Goal: Task Accomplishment & Management: Use online tool/utility

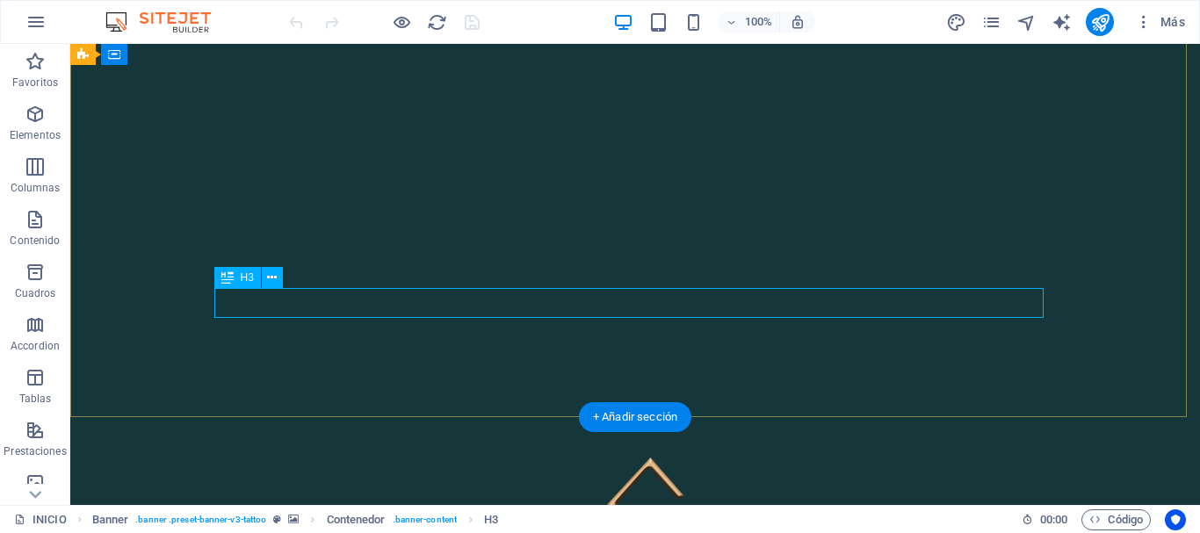
scroll to position [264, 0]
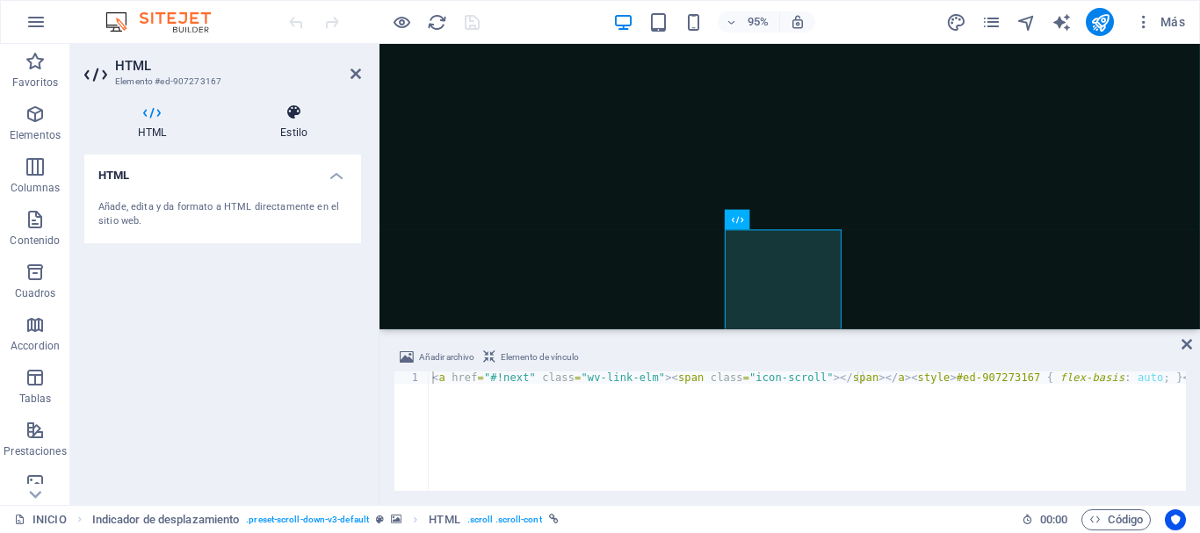
click at [294, 126] on h4 "Estilo" at bounding box center [294, 122] width 134 height 37
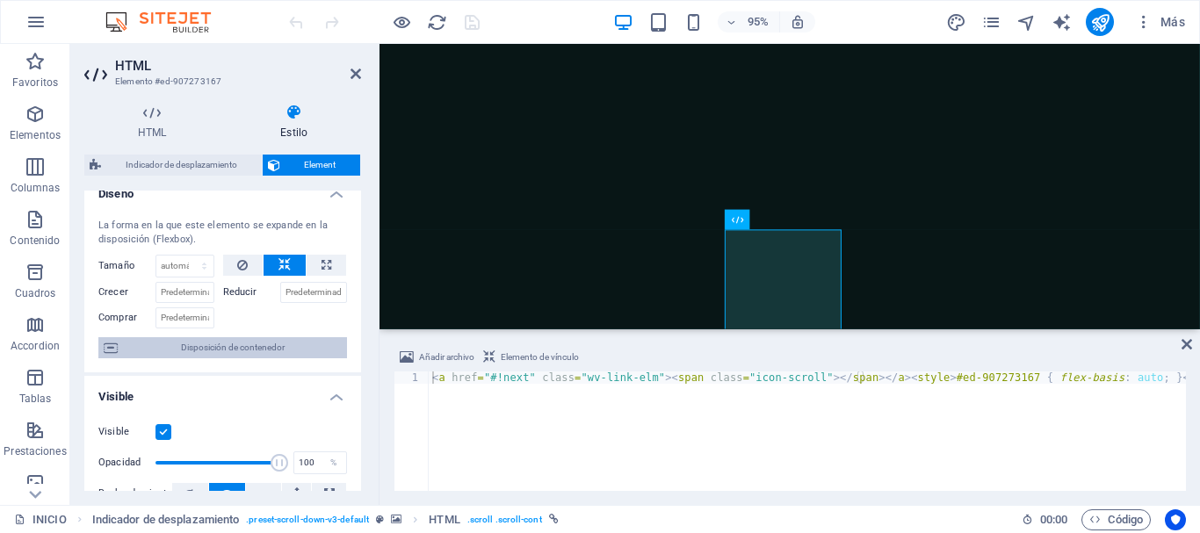
scroll to position [0, 0]
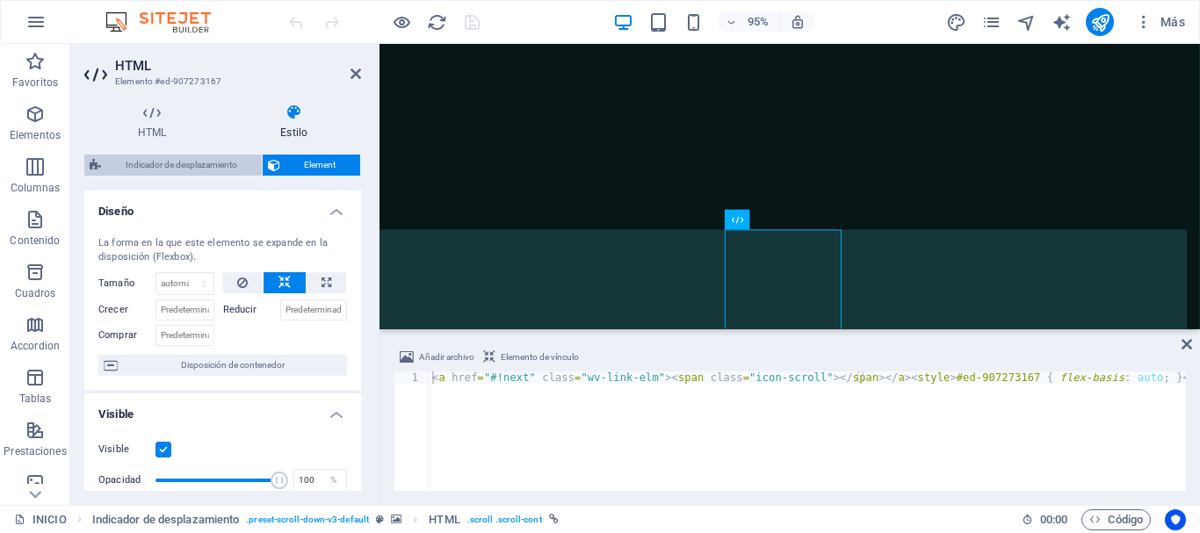
click at [158, 168] on span "Indicador de desplazamiento" at bounding box center [181, 165] width 150 height 21
select select "rem"
select select "px"
select select "preset-scroll-down-v3-default"
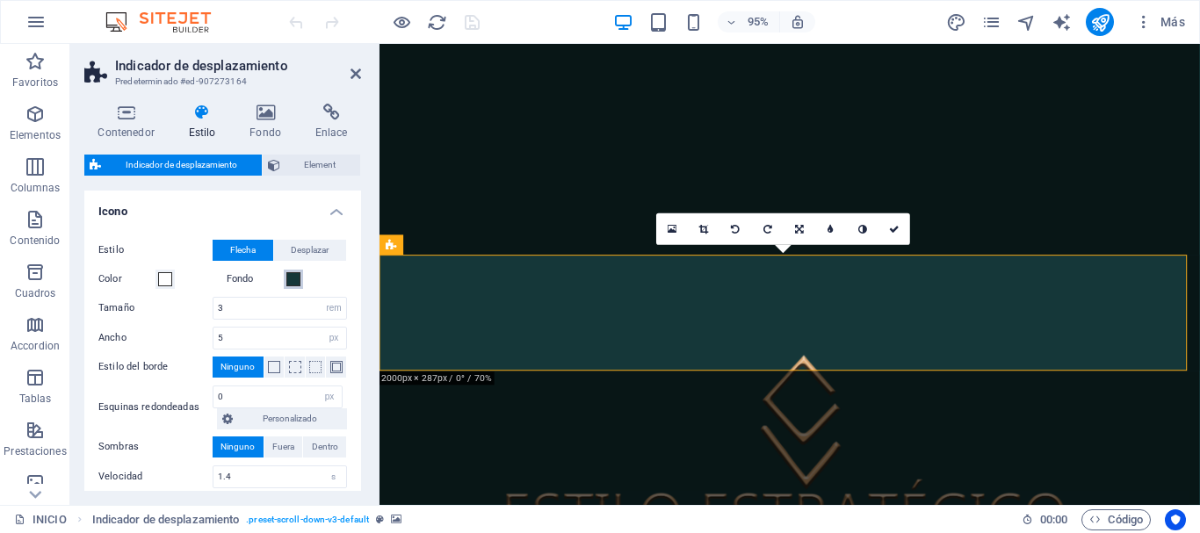
click at [298, 277] on span at bounding box center [293, 279] width 14 height 14
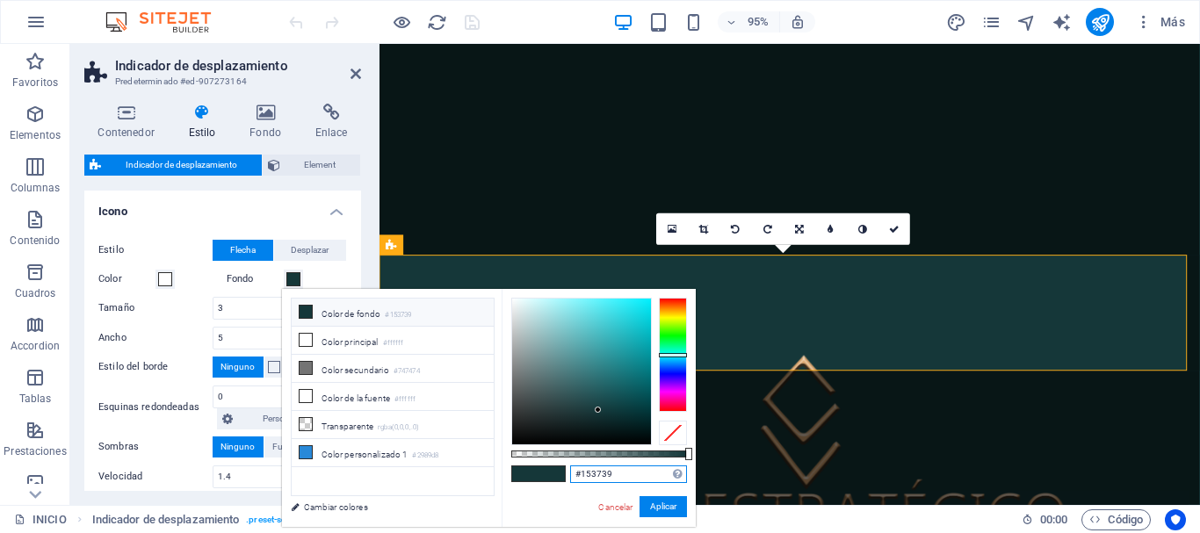
drag, startPoint x: 623, startPoint y: 472, endPoint x: 569, endPoint y: 470, distance: 54.5
click at [569, 470] on div "#153739 Formatos soportados #0852ed rgb(8, 82, 237) rgba(8, 82, 237, 90%) hsv(2…" at bounding box center [599, 535] width 194 height 493
paste input "text"
type input "#153739"
click at [653, 504] on button "Aplicar" at bounding box center [663, 507] width 47 height 21
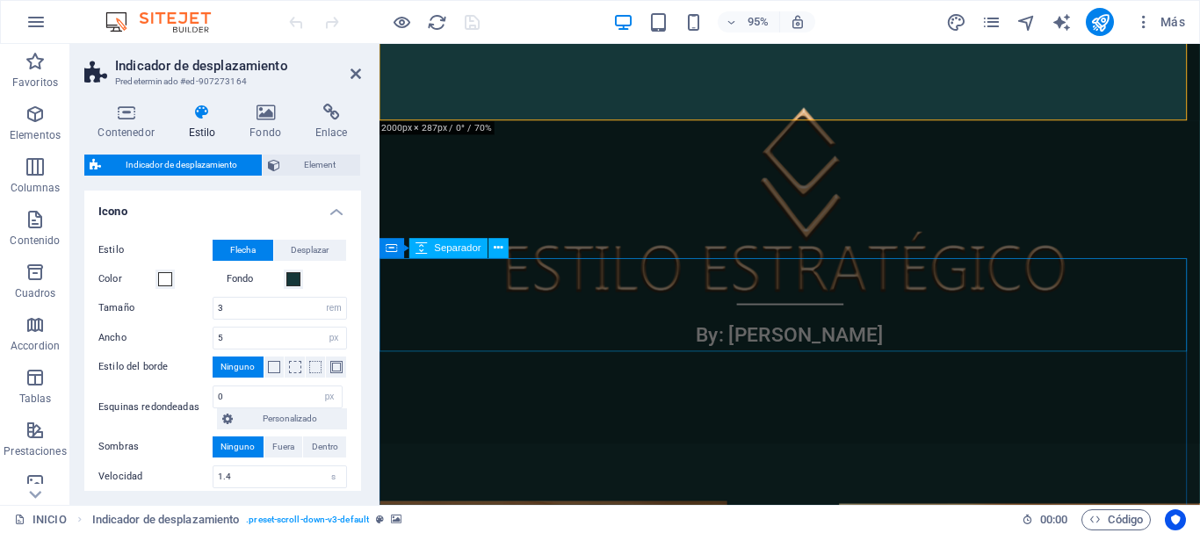
scroll to position [527, 0]
click at [499, 250] on icon at bounding box center [499, 249] width 9 height 18
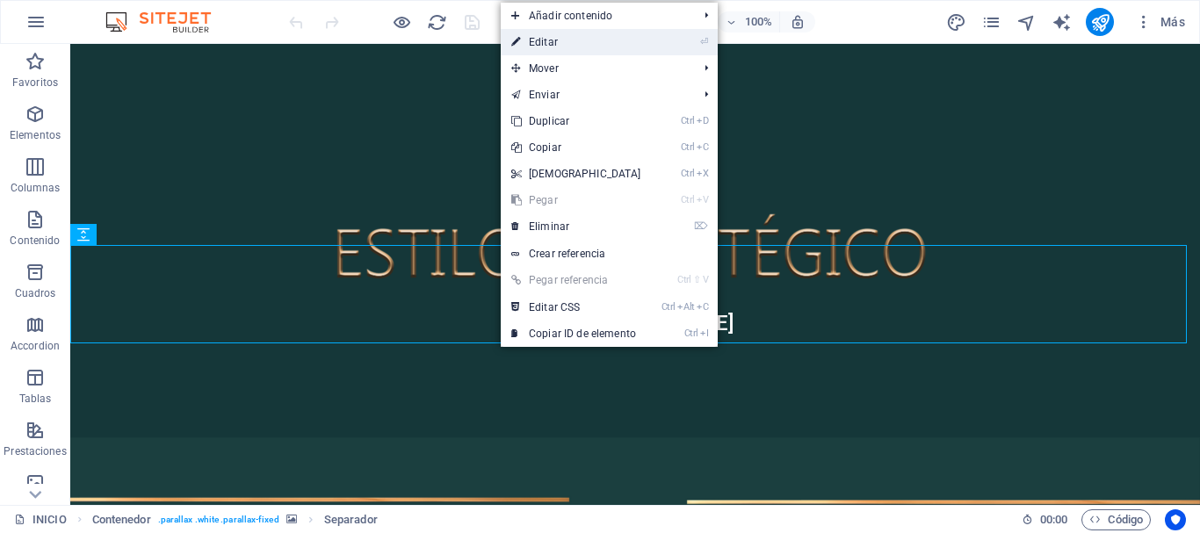
click at [552, 46] on link "⏎ Editar" at bounding box center [576, 42] width 151 height 26
select select "rem"
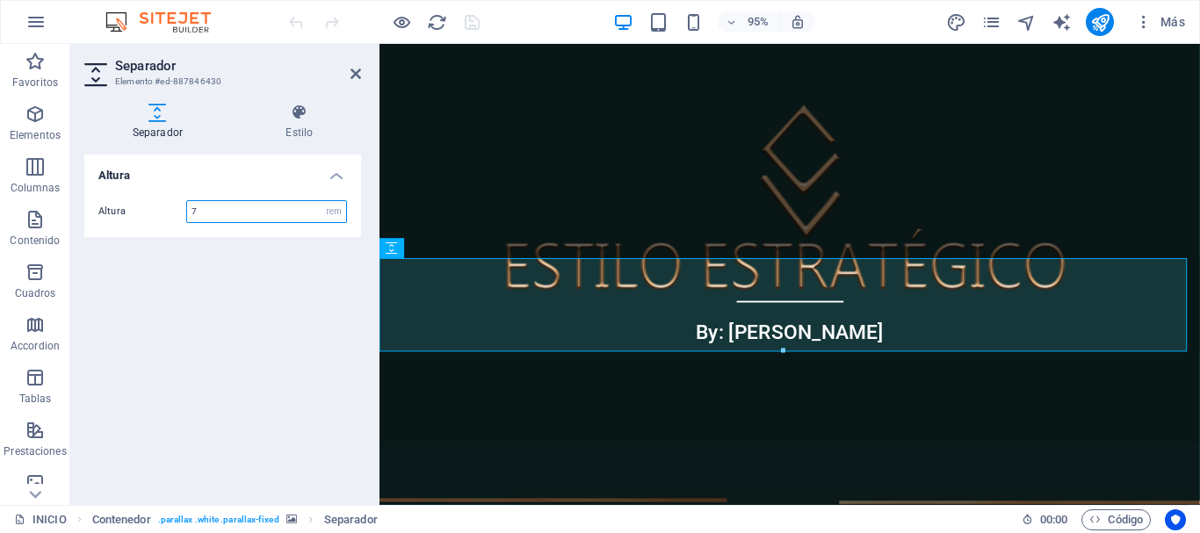
click at [205, 213] on input "7" at bounding box center [266, 211] width 159 height 21
drag, startPoint x: 207, startPoint y: 213, endPoint x: 193, endPoint y: 213, distance: 13.2
click at [198, 213] on input "7" at bounding box center [266, 211] width 159 height 21
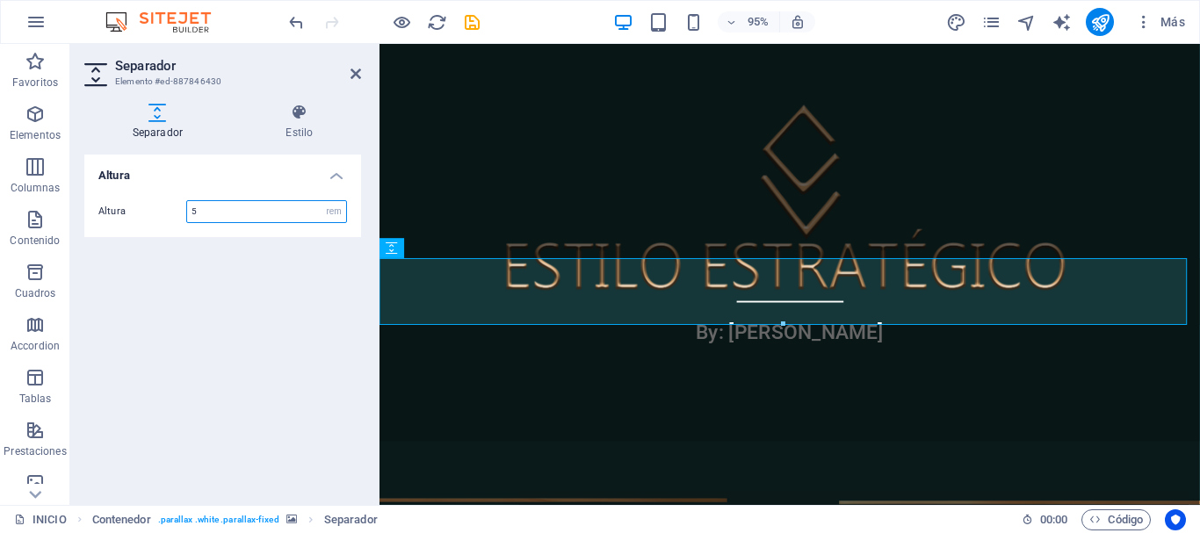
drag, startPoint x: 211, startPoint y: 214, endPoint x: 169, endPoint y: 213, distance: 42.2
click at [169, 213] on div "Altura 5 px rem vh vw" at bounding box center [222, 211] width 249 height 23
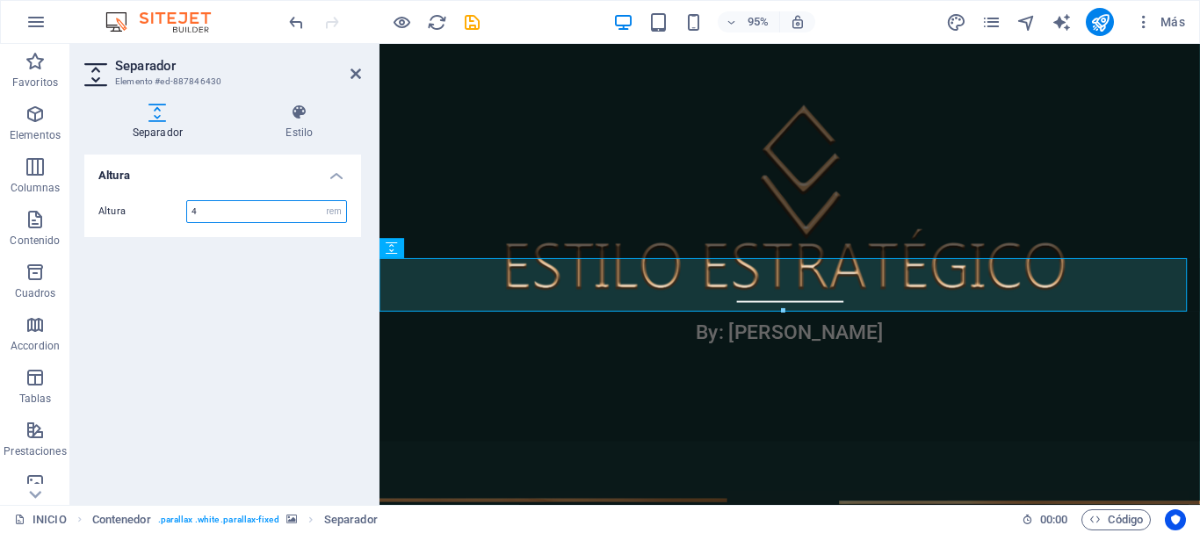
drag, startPoint x: 216, startPoint y: 211, endPoint x: 178, endPoint y: 210, distance: 38.7
click at [178, 210] on div "Altura 4 px rem vh vw" at bounding box center [222, 211] width 249 height 23
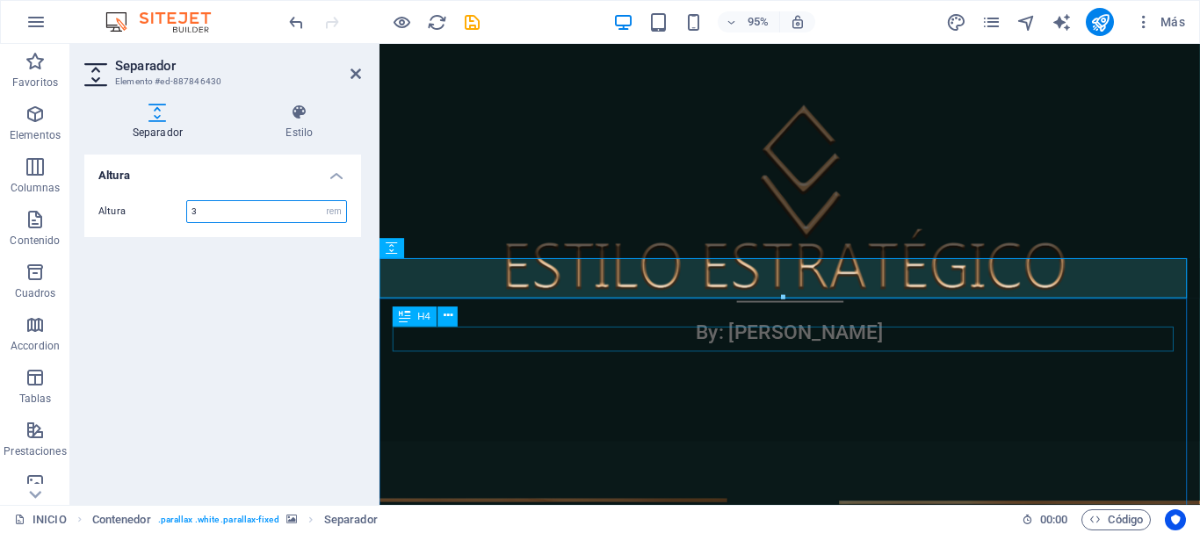
type input "3"
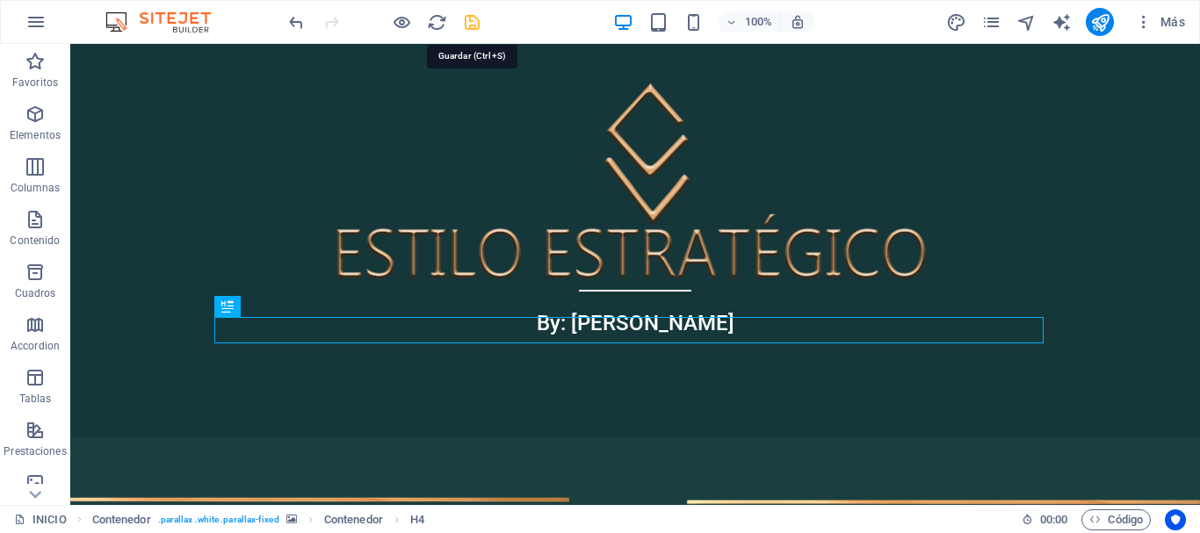
click at [466, 25] on icon "save" at bounding box center [472, 22] width 20 height 20
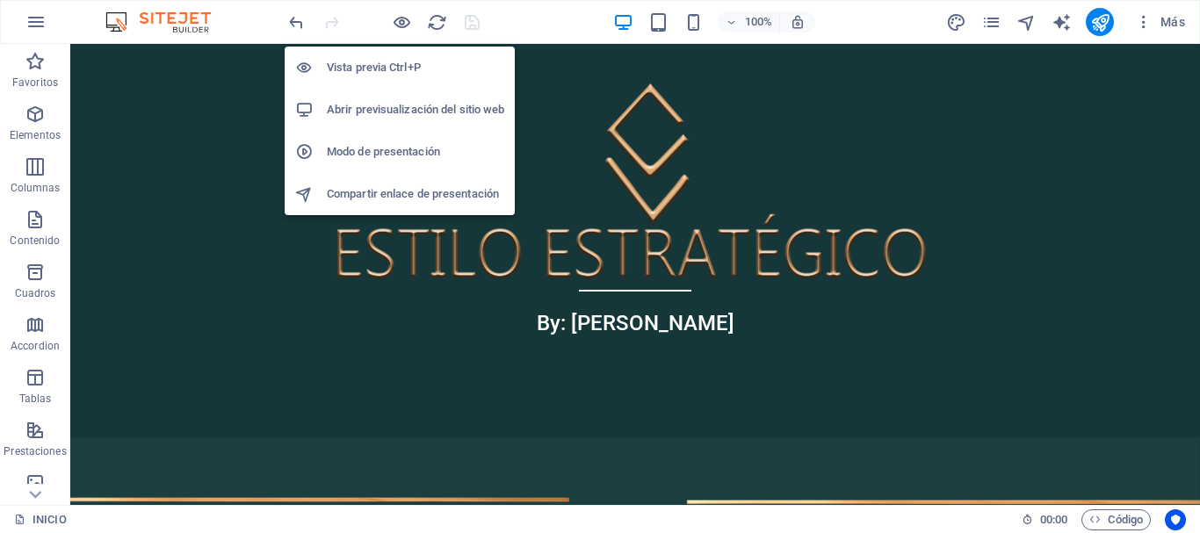
click at [386, 62] on h6 "Vista previa Ctrl+P" at bounding box center [416, 67] width 178 height 21
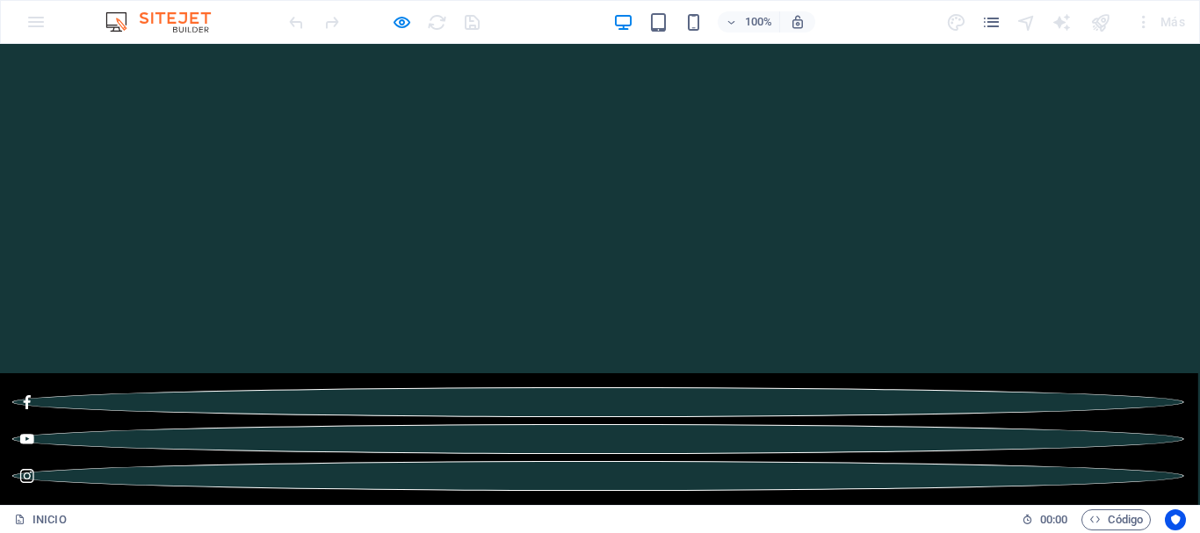
scroll to position [176, 0]
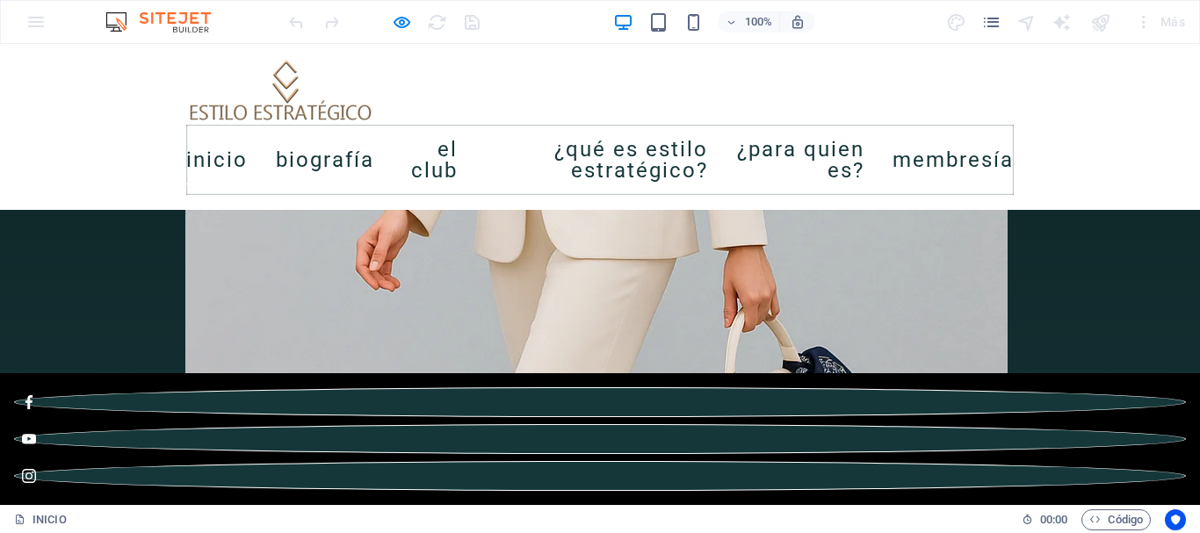
scroll to position [1990, 0]
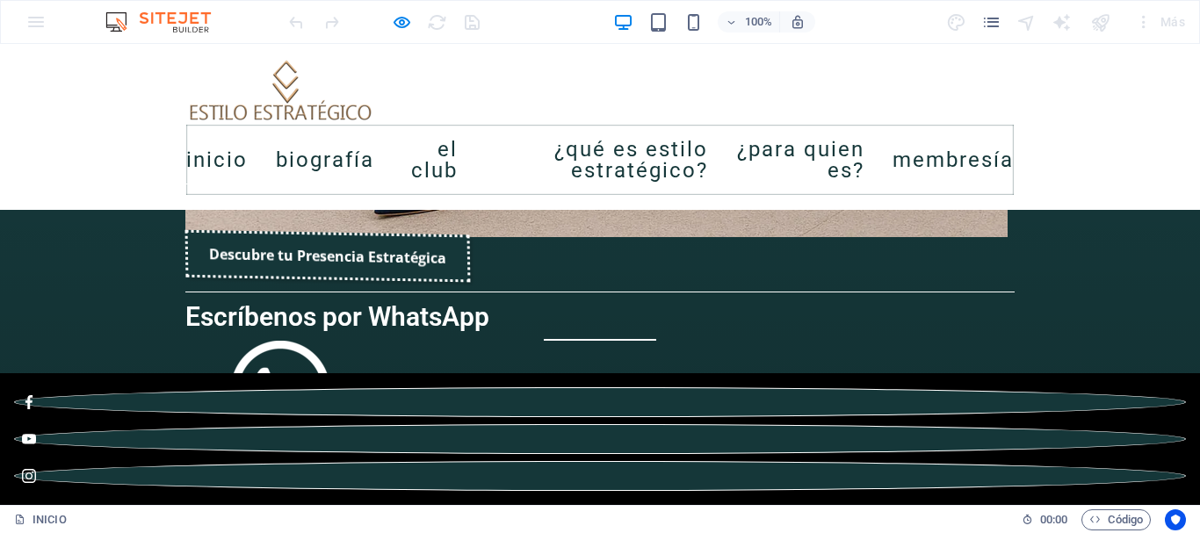
scroll to position [2781, 0]
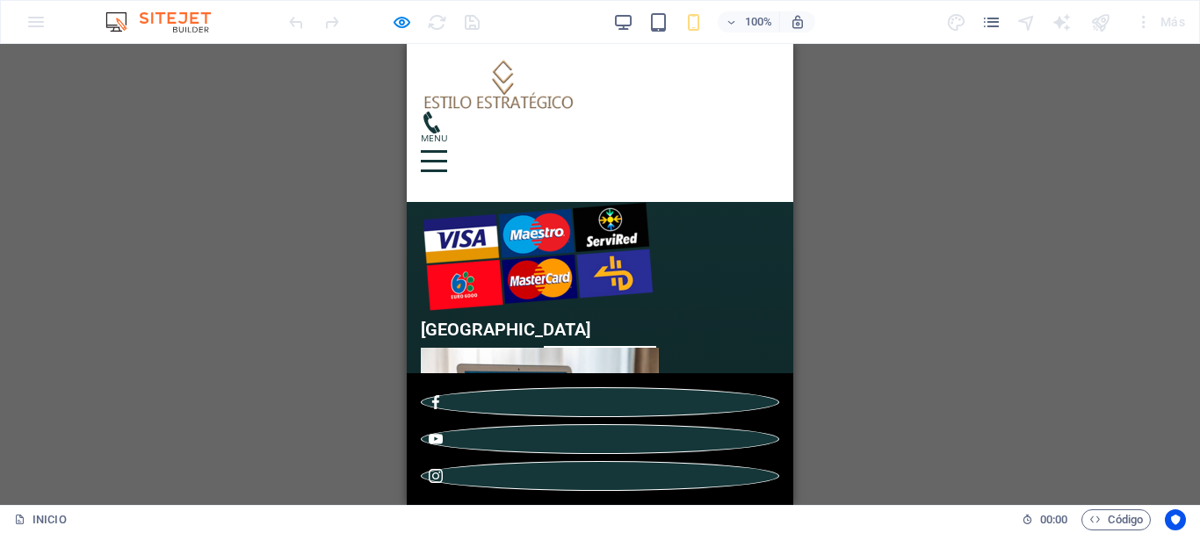
scroll to position [2812, 0]
